Goal: Task Accomplishment & Management: Complete application form

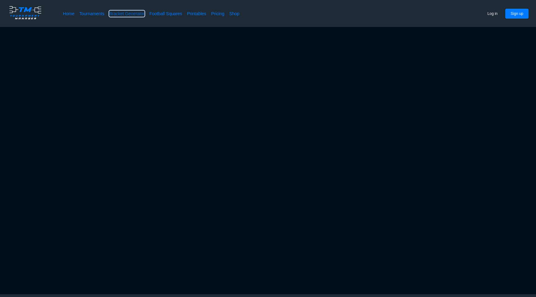
click at [122, 12] on link "Bracket Generator" at bounding box center [126, 14] width 35 height 6
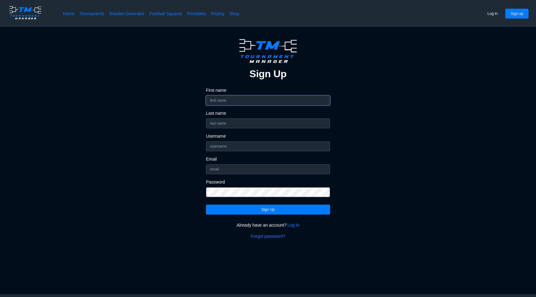
click at [247, 103] on input "First name" at bounding box center [268, 101] width 124 height 10
type input "[PERSON_NAME]"
click at [236, 145] on input "Username" at bounding box center [268, 147] width 124 height 10
type input "mawag001"
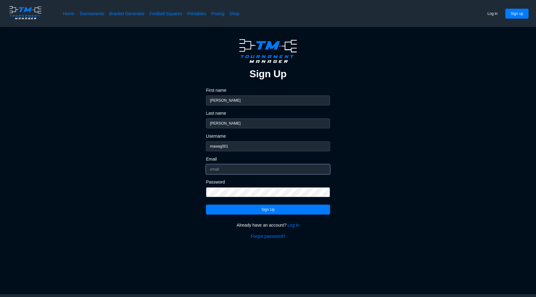
click at [233, 169] on input "Email" at bounding box center [268, 169] width 124 height 10
type input "[EMAIL_ADDRESS][DOMAIN_NAME]"
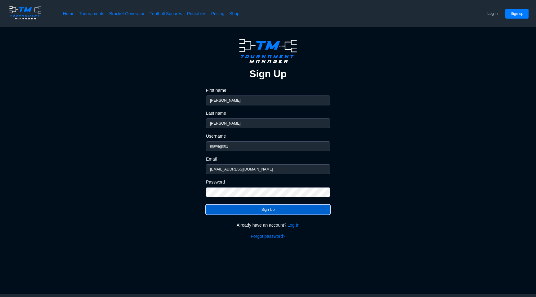
click at [263, 209] on button "Sign Up" at bounding box center [268, 210] width 124 height 10
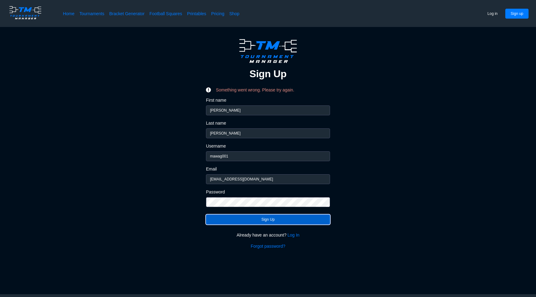
click at [272, 218] on button "Sign Up" at bounding box center [268, 220] width 124 height 10
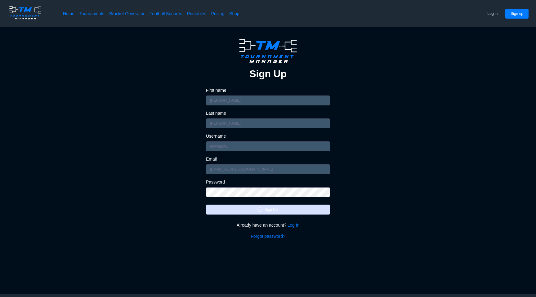
click at [488, 69] on div "Sign Up First name [PERSON_NAME] Last name [PERSON_NAME] Username mawag001 Emai…" at bounding box center [268, 138] width 487 height 203
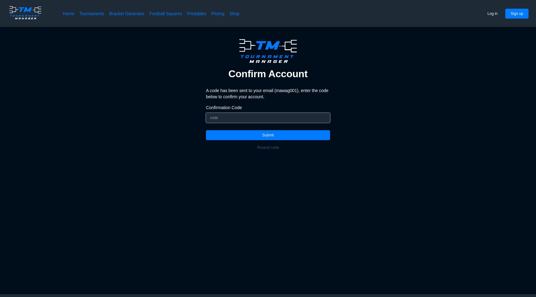
click at [249, 120] on input "Confirmation Code" at bounding box center [268, 118] width 124 height 10
click at [425, 56] on div "Confirm Account A code has been sent to your email ( mawag001 ), enter the code…" at bounding box center [268, 95] width 487 height 116
click at [261, 122] on input "Confirmation Code" at bounding box center [268, 118] width 124 height 10
type input "085520"
click at [260, 132] on button "Submit" at bounding box center [268, 135] width 124 height 10
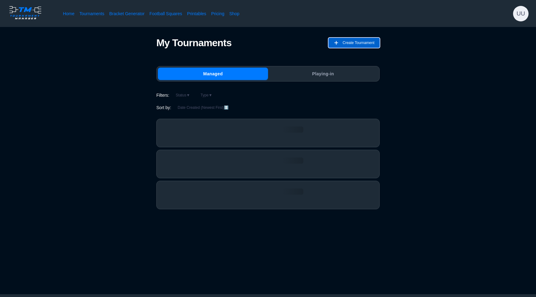
click at [359, 43] on span "Create Tournament" at bounding box center [359, 43] width 32 height 10
